Goal: Information Seeking & Learning: Learn about a topic

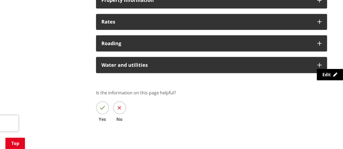
scroll to position [487, 0]
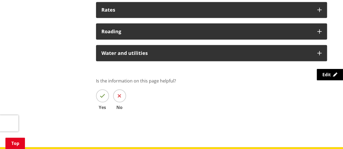
drag, startPoint x: 180, startPoint y: 12, endPoint x: 183, endPoint y: 18, distance: 7.3
click at [180, 12] on h3 "Rates" at bounding box center [206, 9] width 210 height 5
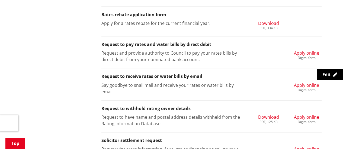
scroll to position [650, 0]
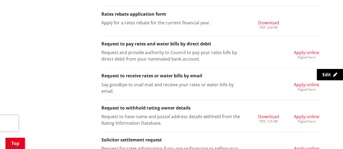
click at [316, 54] on span "Apply online" at bounding box center [306, 53] width 25 height 6
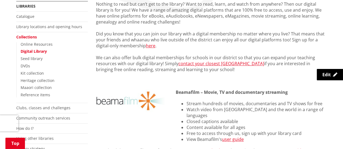
scroll to position [54, 0]
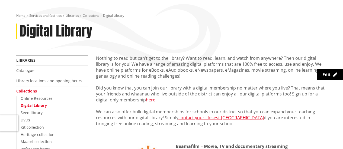
click at [153, 102] on link "here" at bounding box center [150, 100] width 9 height 6
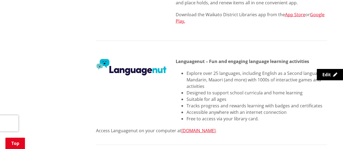
scroll to position [677, 0]
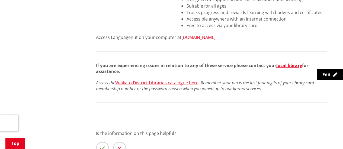
scroll to position [731, 0]
click at [200, 34] on link "[DOMAIN_NAME]" at bounding box center [198, 37] width 34 height 6
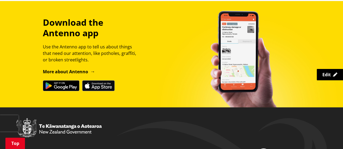
scroll to position [786, 0]
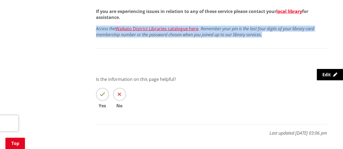
drag, startPoint x: 281, startPoint y: 29, endPoint x: 82, endPoint y: 20, distance: 198.7
drag, startPoint x: 280, startPoint y: 30, endPoint x: 274, endPoint y: 27, distance: 7.0
click at [280, 30] on p "Access the Waikato District Libraries catalogue here . Remember your pin is the…" at bounding box center [211, 32] width 231 height 12
click at [206, 26] on em ". Remember your pin is the last four digits of your library card membership num…" at bounding box center [205, 32] width 218 height 12
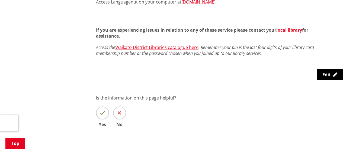
scroll to position [759, 0]
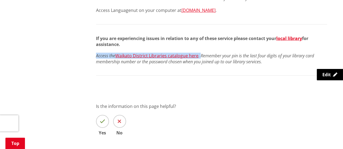
drag, startPoint x: 270, startPoint y: 59, endPoint x: 201, endPoint y: 50, distance: 70.2
click at [201, 50] on div "If you are experiencing issues in relation to any of these service please conta…" at bounding box center [211, 55] width 231 height 40
copy p "Access the Waikato District Libraries catalogue here ."
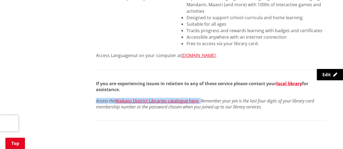
scroll to position [677, 0]
